Goal: Task Accomplishment & Management: Manage account settings

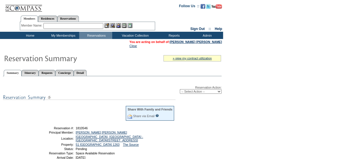
click at [217, 92] on select "-- Select Action -- Modify Reservation Dates Modify Reservation Cost Modify Occ…" at bounding box center [201, 91] width 42 height 5
select select "ConfirmRes"
click at [180, 90] on select "-- Select Action -- Modify Reservation Dates Modify Reservation Cost Modify Occ…" at bounding box center [201, 91] width 42 height 5
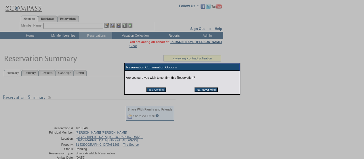
click at [161, 91] on input "Yes, Confirm" at bounding box center [156, 89] width 20 height 5
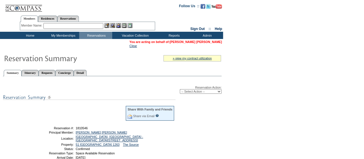
click at [193, 41] on link "[PERSON_NAME] [PERSON_NAME]" at bounding box center [196, 41] width 52 height 3
